Goal: Task Accomplishment & Management: Use online tool/utility

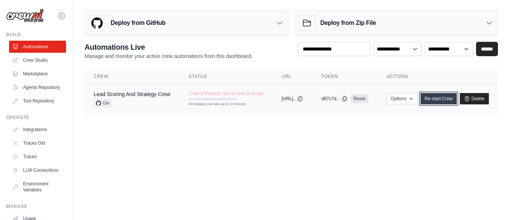
click at [456, 98] on link "Re-start Crew" at bounding box center [438, 98] width 36 height 11
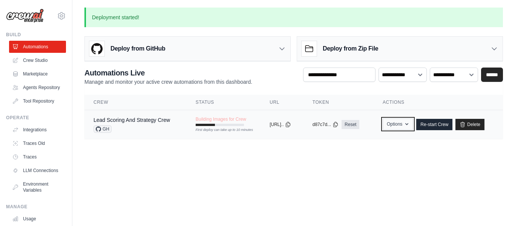
click at [410, 125] on icon "button" at bounding box center [407, 124] width 6 height 6
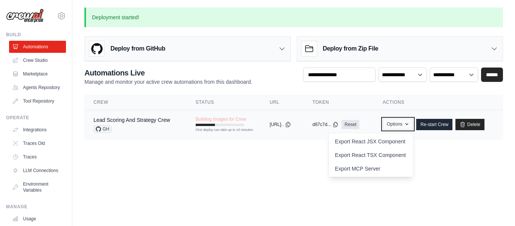
click at [410, 125] on icon "button" at bounding box center [407, 124] width 6 height 6
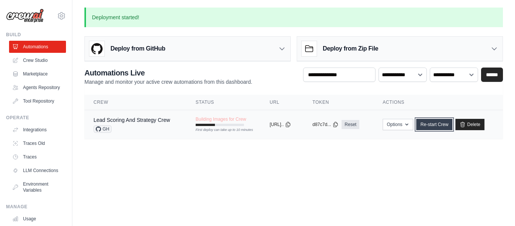
click at [447, 124] on link "Re-start Crew" at bounding box center [434, 124] width 36 height 11
